Goal: Task Accomplishment & Management: Manage account settings

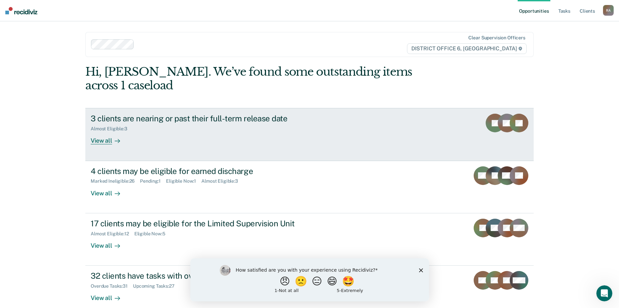
click at [245, 114] on div "3 clients are nearing or past their full-term release date" at bounding box center [208, 119] width 234 height 10
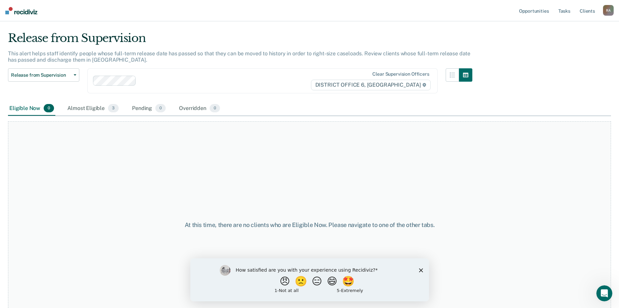
scroll to position [35, 0]
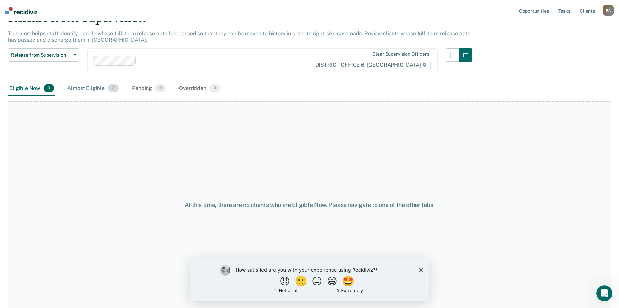
click at [92, 88] on div "Almost Eligible 3" at bounding box center [93, 88] width 54 height 15
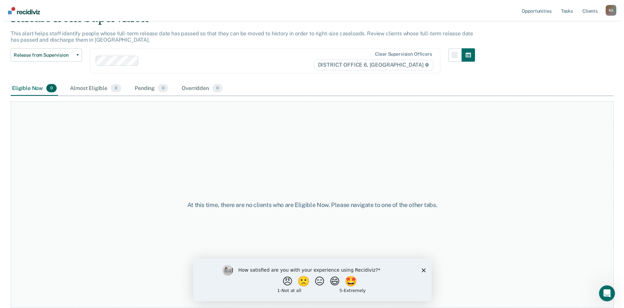
scroll to position [0, 0]
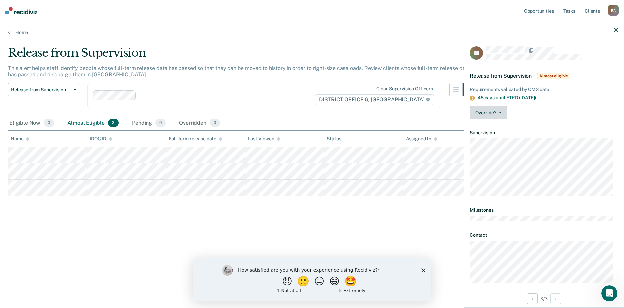
click at [504, 110] on button "Override?" at bounding box center [488, 112] width 38 height 13
click at [530, 103] on div "Requirements validated by OMS data 45 days until FTRD ([DATE]) Override? [PERSO…" at bounding box center [543, 102] width 159 height 46
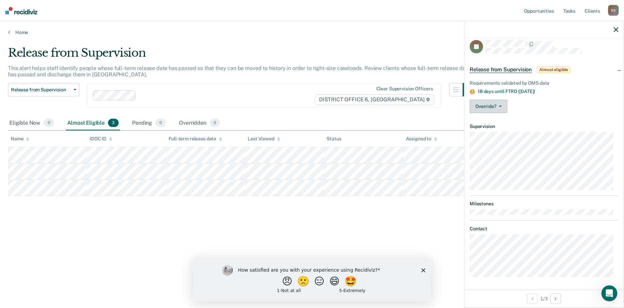
click at [502, 104] on button "Override?" at bounding box center [488, 106] width 38 height 13
click at [534, 102] on div "Override? [PERSON_NAME] Mark Overridden" at bounding box center [543, 106] width 149 height 13
click at [319, 284] on button "😑" at bounding box center [320, 280] width 16 height 13
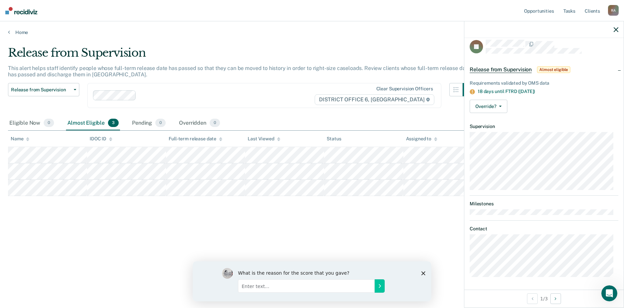
click at [270, 286] on input "Enter text..." at bounding box center [306, 285] width 137 height 13
type input "Doesn't update often enough."
click at [377, 285] on icon "Submit your response" at bounding box center [379, 285] width 5 height 5
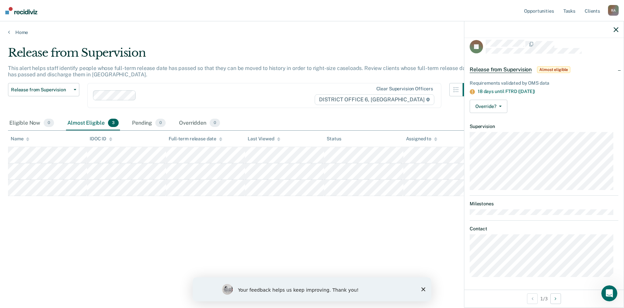
click at [422, 288] on polygon "Close survey" at bounding box center [423, 289] width 4 height 4
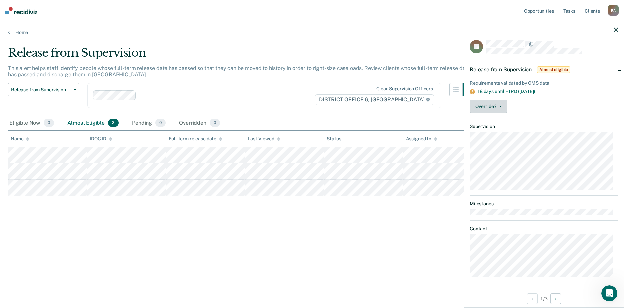
click at [496, 106] on button "Override?" at bounding box center [488, 106] width 38 height 13
click at [541, 104] on div "Override? [PERSON_NAME] Mark Overridden" at bounding box center [543, 106] width 149 height 13
click at [502, 105] on button "Override?" at bounding box center [488, 106] width 38 height 13
click at [499, 121] on button "[PERSON_NAME]" at bounding box center [501, 122] width 64 height 11
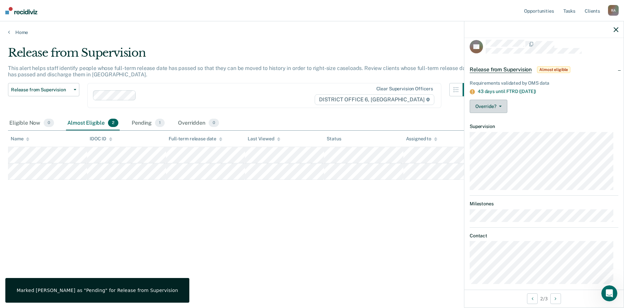
click at [496, 104] on button "Override?" at bounding box center [488, 106] width 38 height 13
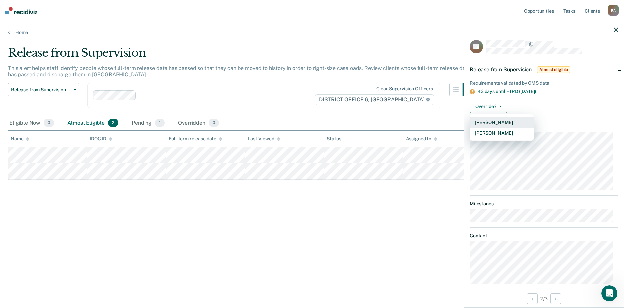
click at [495, 121] on button "[PERSON_NAME]" at bounding box center [501, 122] width 64 height 11
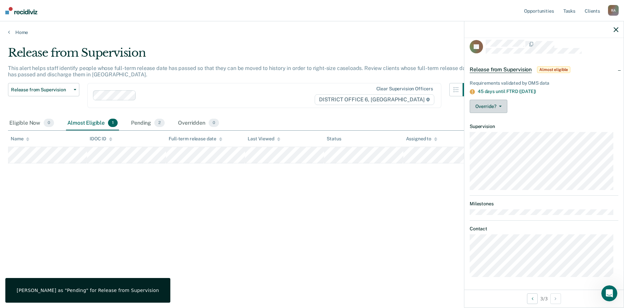
click at [499, 104] on button "Override?" at bounding box center [488, 106] width 38 height 13
click at [491, 121] on button "[PERSON_NAME]" at bounding box center [501, 122] width 64 height 11
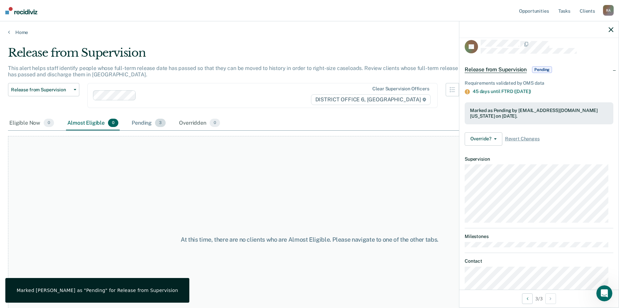
click at [149, 118] on div "Pending 3" at bounding box center [148, 123] width 37 height 15
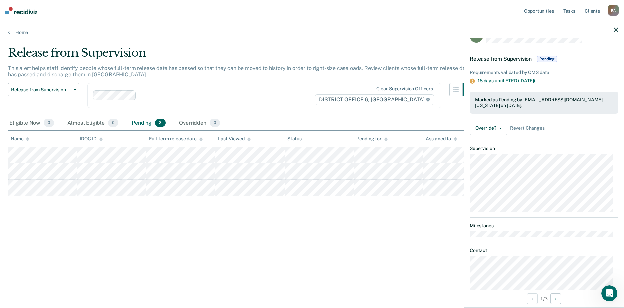
scroll to position [0, 0]
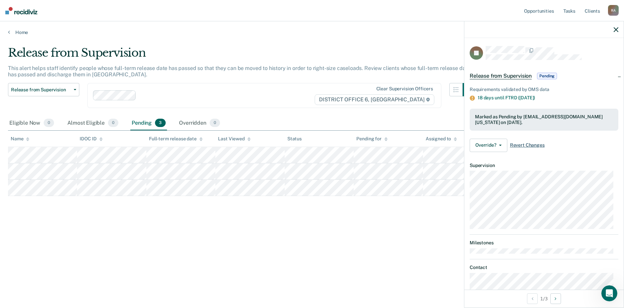
click at [519, 145] on span "Revert Changes" at bounding box center [527, 145] width 35 height 6
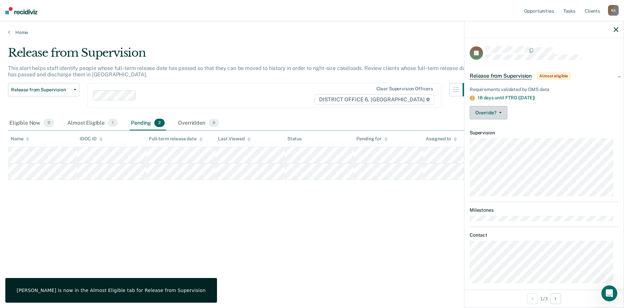
click at [495, 110] on button "Override?" at bounding box center [488, 112] width 38 height 13
click at [499, 129] on button "[PERSON_NAME]" at bounding box center [501, 128] width 64 height 11
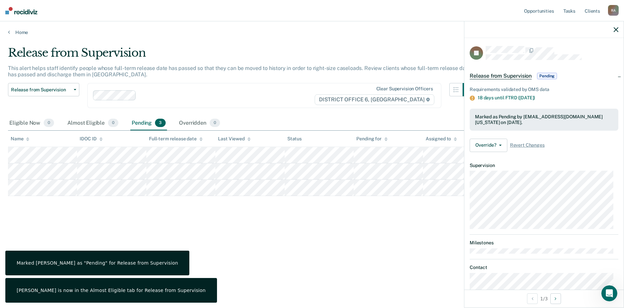
click at [231, 228] on div "Release from Supervision This alert helps staff identify people whose full-term…" at bounding box center [312, 152] width 608 height 212
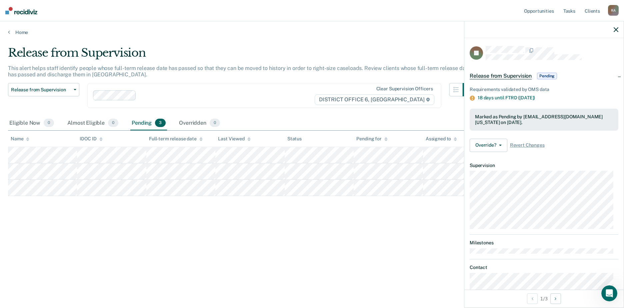
click at [386, 136] on div at bounding box center [385, 139] width 3 height 6
click at [386, 138] on icon at bounding box center [385, 138] width 3 height 2
click at [519, 143] on span "Revert Changes" at bounding box center [527, 145] width 35 height 6
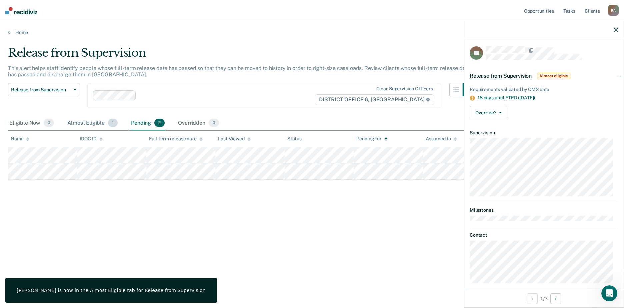
click at [81, 121] on div "Almost Eligible 1" at bounding box center [92, 123] width 53 height 15
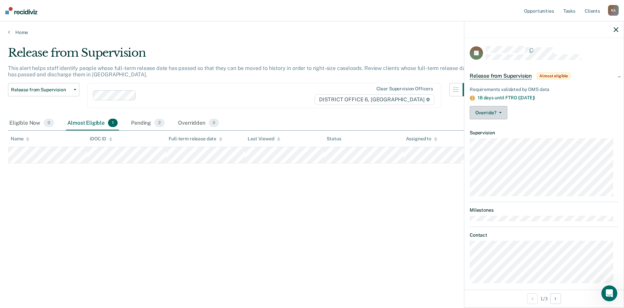
click at [502, 112] on button "Override?" at bounding box center [488, 112] width 38 height 13
click at [324, 197] on div "Release from Supervision This alert helps staff identify people whose full-term…" at bounding box center [312, 152] width 608 height 212
click at [496, 112] on span "button" at bounding box center [498, 112] width 5 height 1
click at [499, 128] on button "[PERSON_NAME]" at bounding box center [501, 128] width 64 height 11
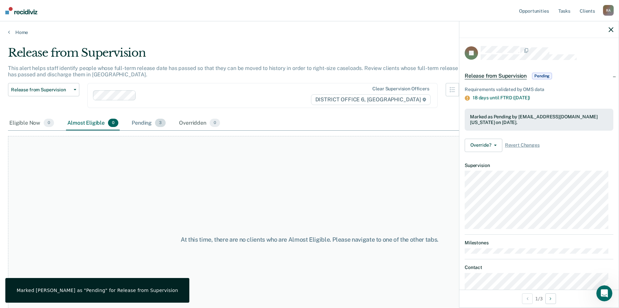
click at [147, 122] on div "Pending 3" at bounding box center [148, 123] width 37 height 15
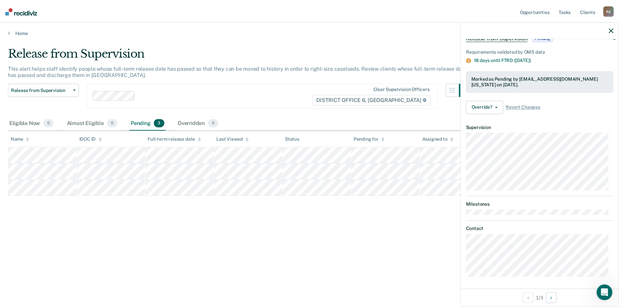
scroll to position [39, 0]
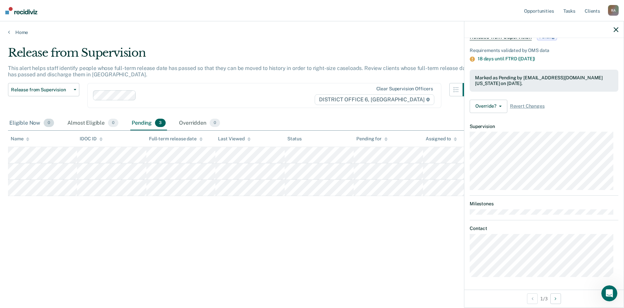
click at [34, 121] on div "Eligible Now 0" at bounding box center [31, 123] width 47 height 15
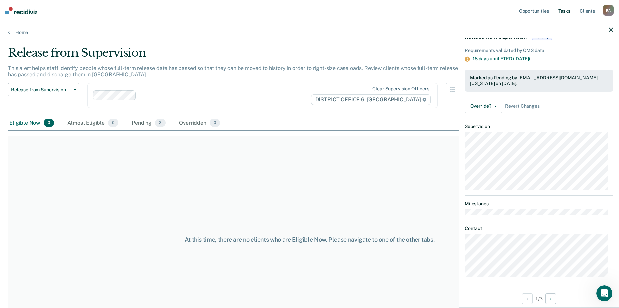
click at [565, 13] on link "Tasks" at bounding box center [564, 10] width 15 height 21
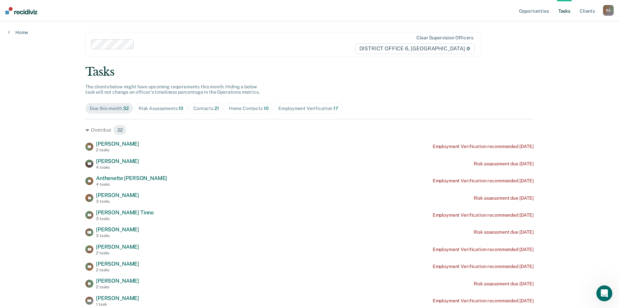
click at [255, 109] on div "Home Contacts 10" at bounding box center [249, 109] width 40 height 6
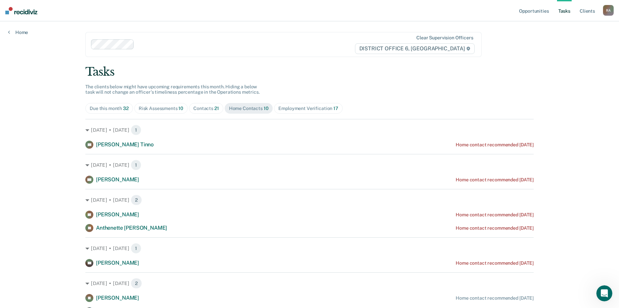
click at [289, 110] on div "Employment Verification 17" at bounding box center [308, 109] width 60 height 6
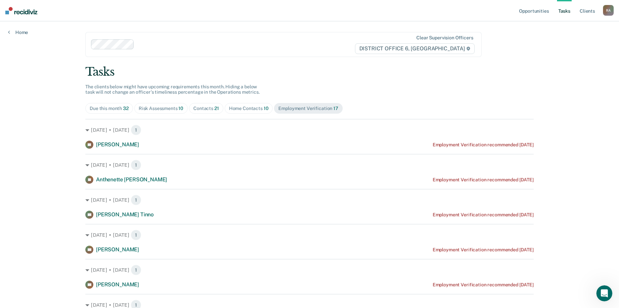
click at [160, 110] on div "Risk Assessments 10" at bounding box center [161, 109] width 45 height 6
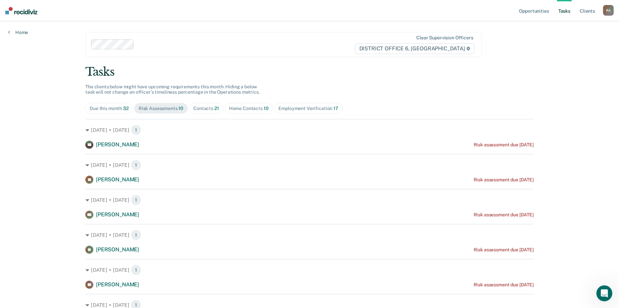
click at [36, 144] on div "Opportunities Tasks Client s [PERSON_NAME] [PERSON_NAME] Profile How it works L…" at bounding box center [309, 245] width 619 height 490
click at [214, 109] on span "21" at bounding box center [216, 108] width 5 height 5
